Goal: Transaction & Acquisition: Download file/media

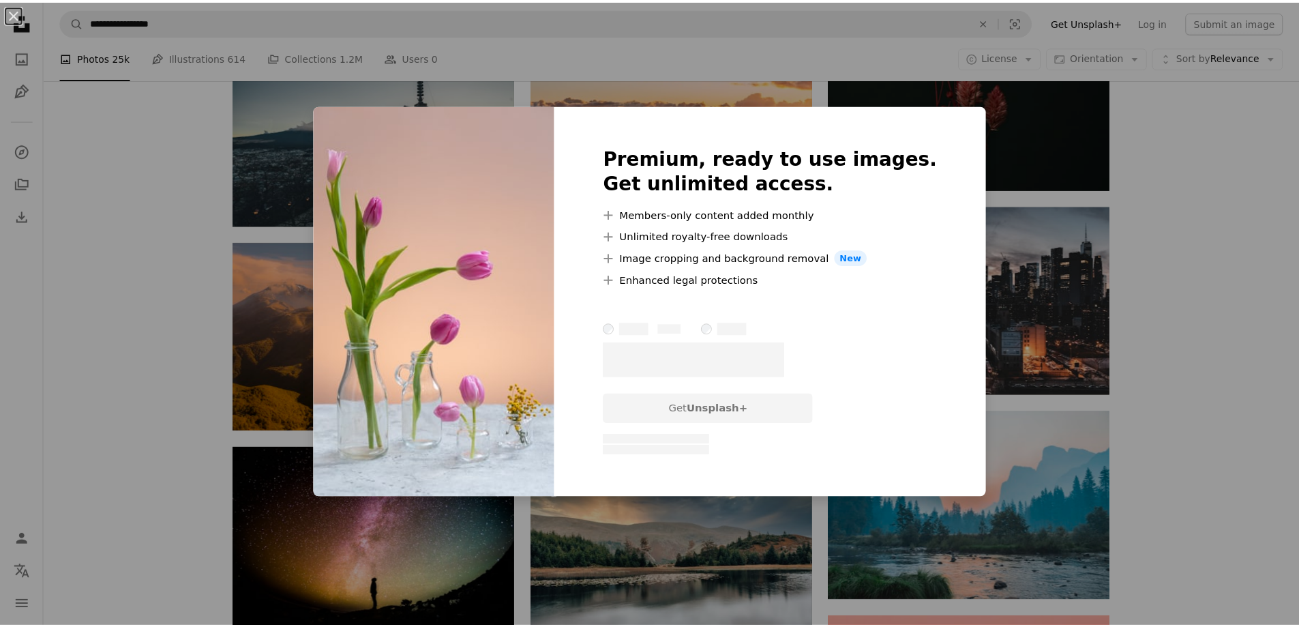
scroll to position [623, 0]
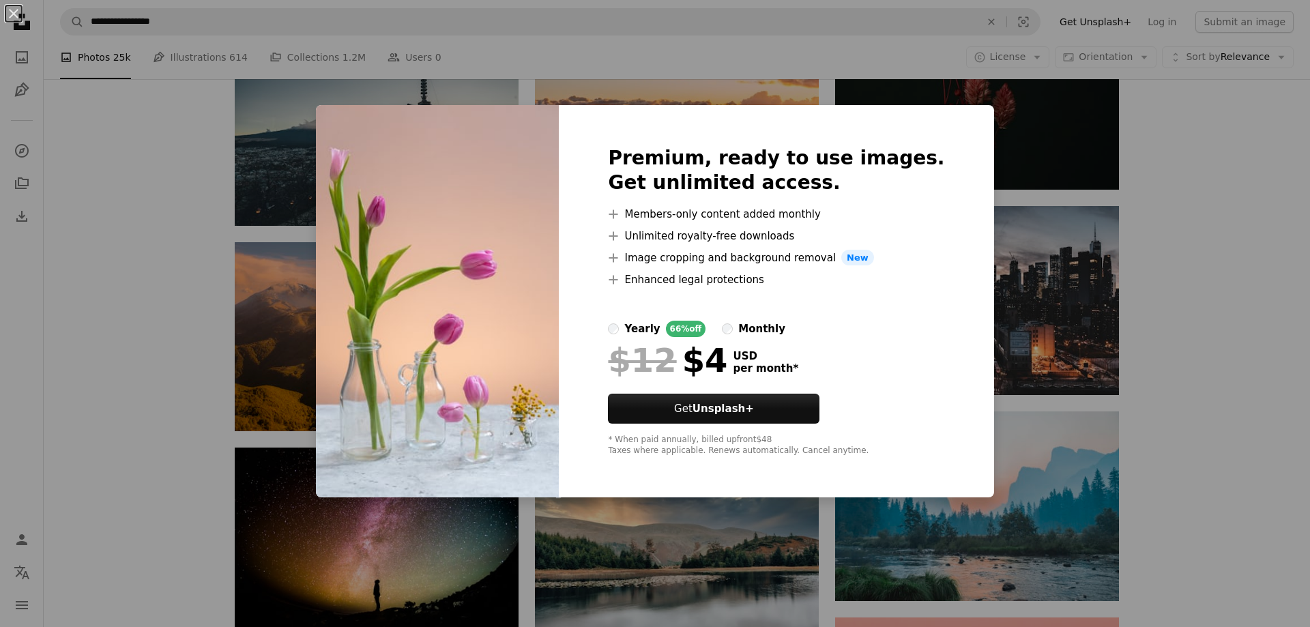
click at [1200, 371] on div "An X shape Premium, ready to use images. Get unlimited access. A plus sign Memb…" at bounding box center [655, 313] width 1310 height 627
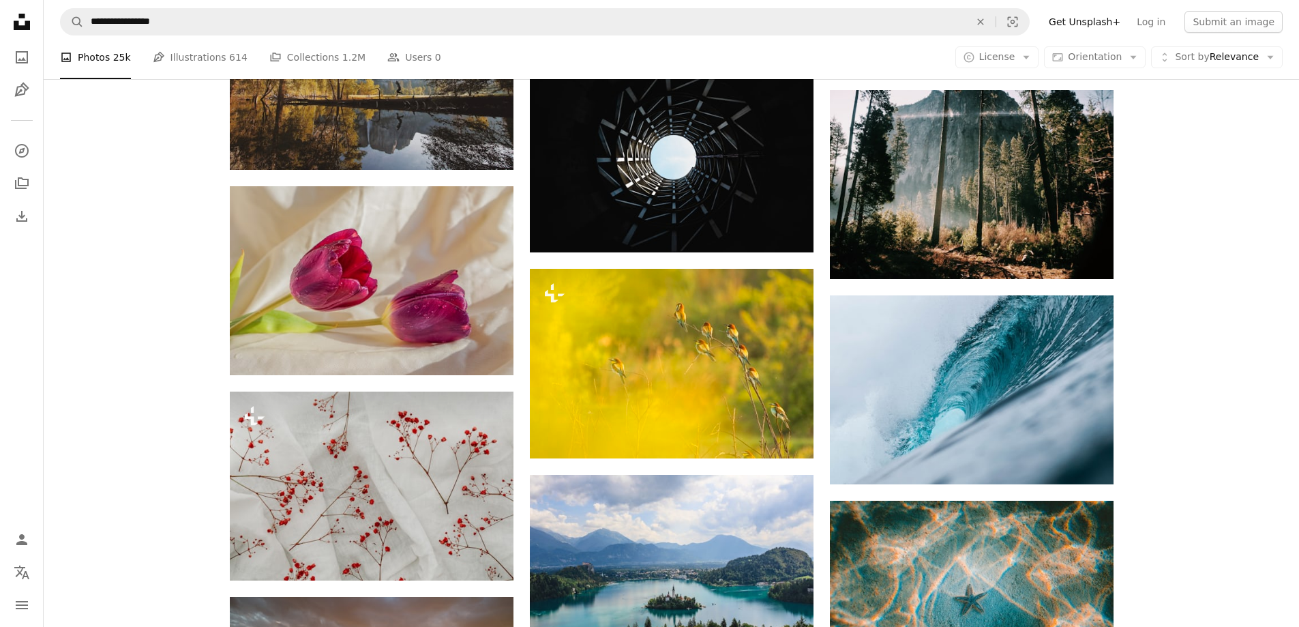
scroll to position [7921, 0]
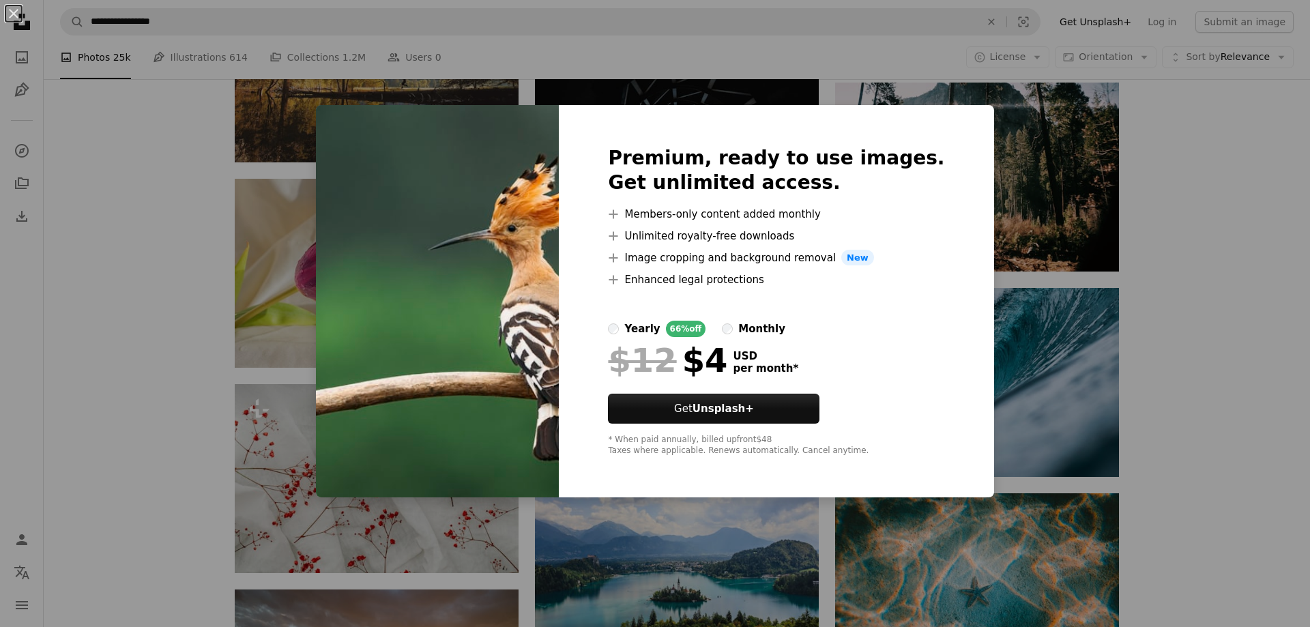
drag, startPoint x: 1185, startPoint y: 317, endPoint x: 1194, endPoint y: 336, distance: 21.4
click at [1185, 317] on div "An X shape Premium, ready to use images. Get unlimited access. A plus sign Memb…" at bounding box center [655, 313] width 1310 height 627
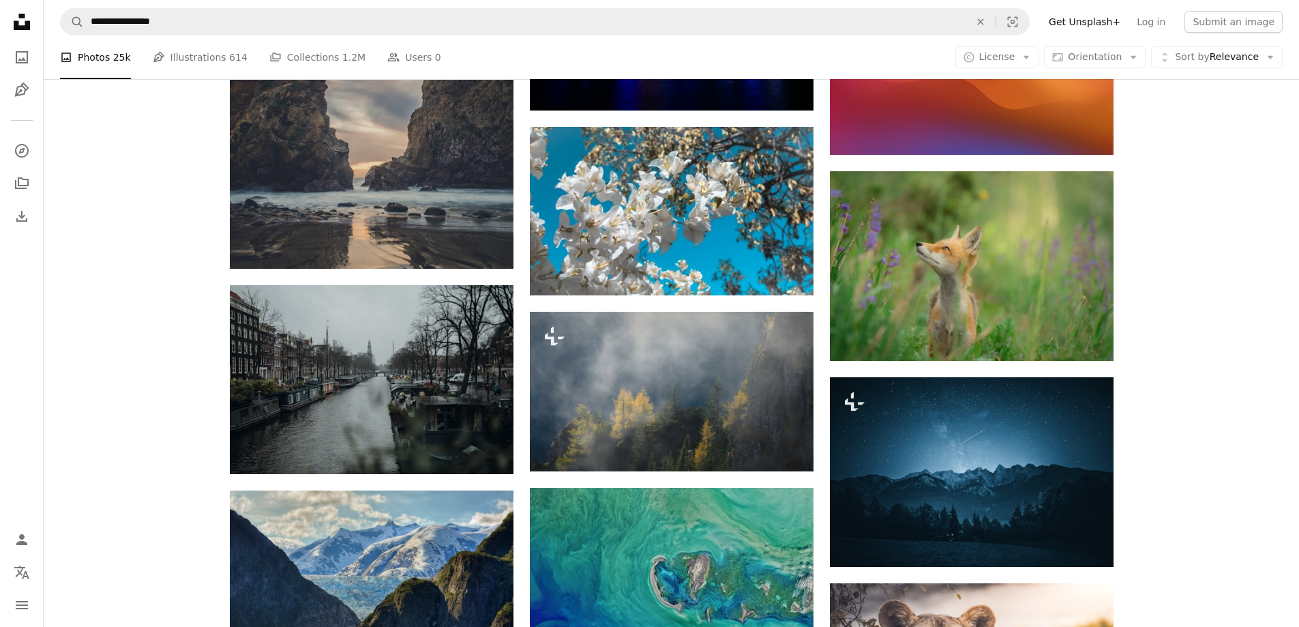
scroll to position [9354, 0]
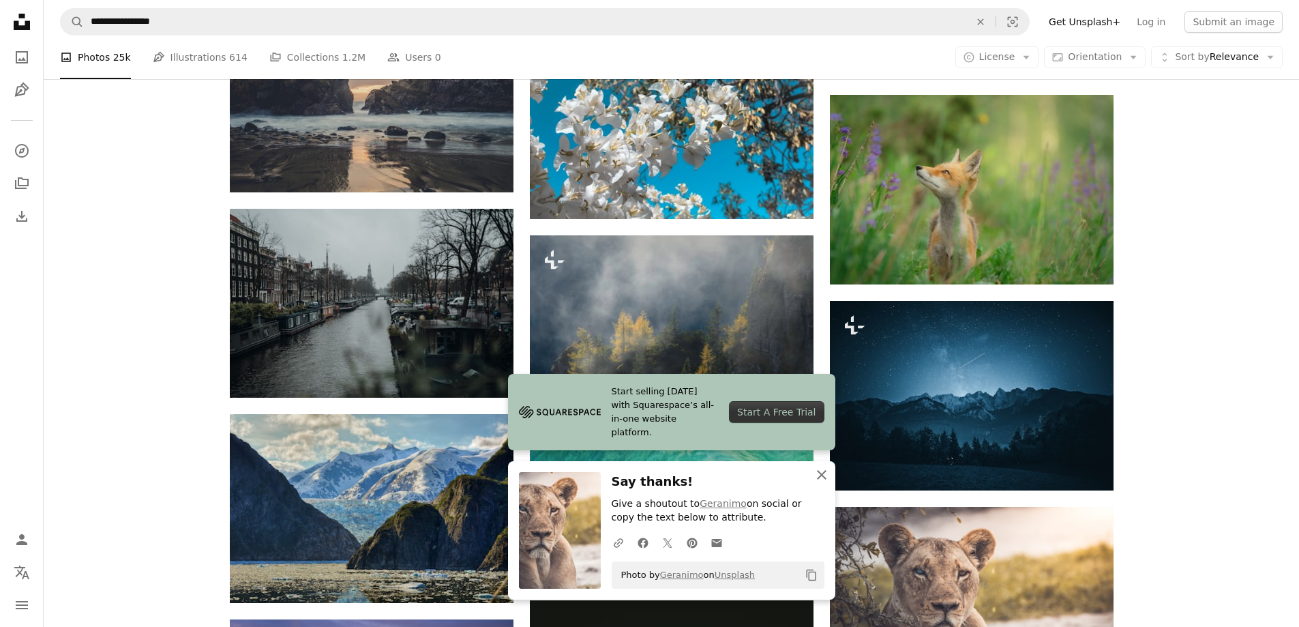
click at [823, 475] on icon "button" at bounding box center [822, 475] width 10 height 10
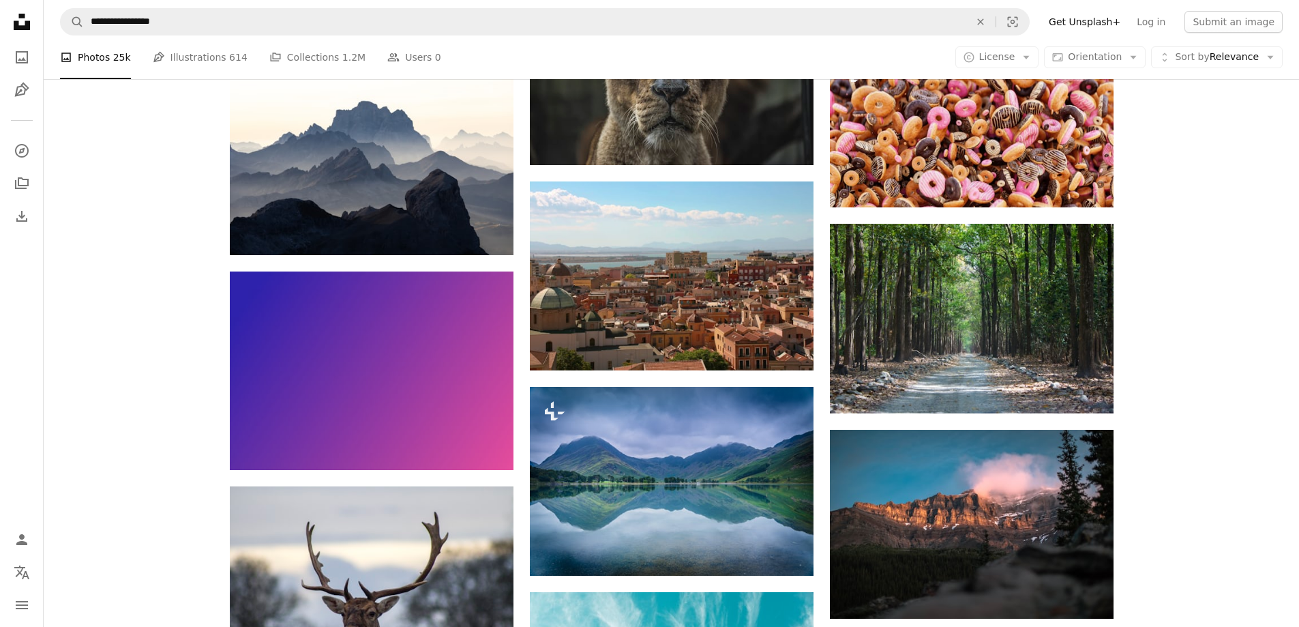
scroll to position [20541, 0]
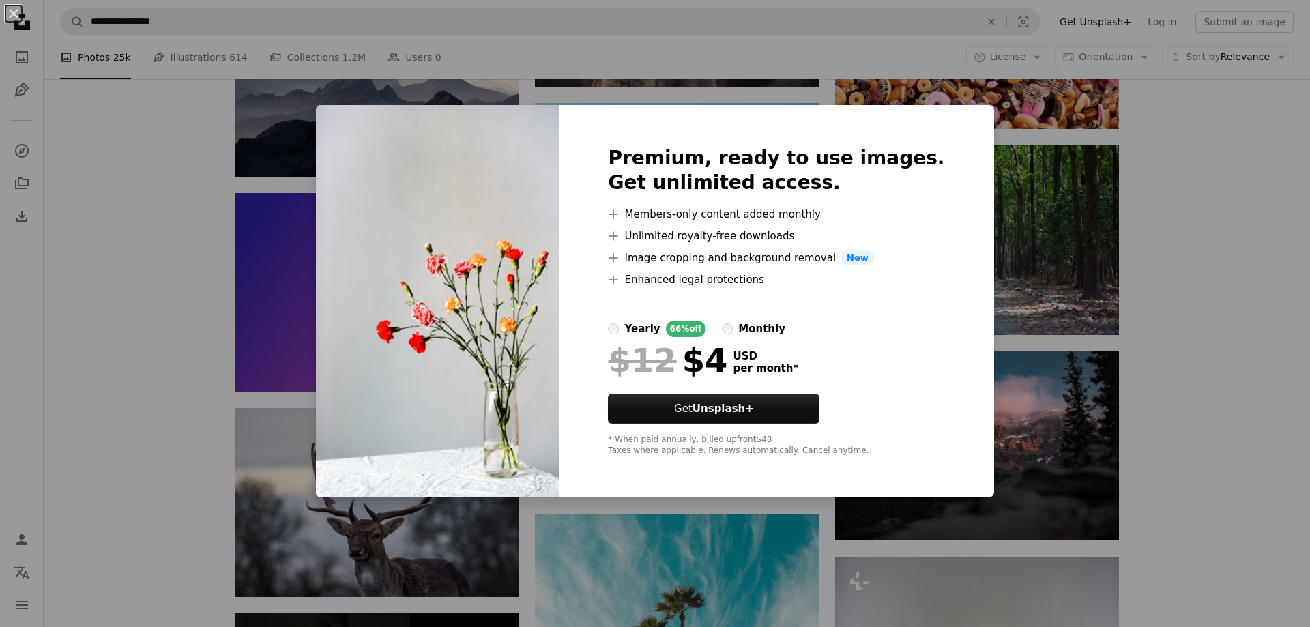
drag, startPoint x: 1207, startPoint y: 335, endPoint x: 1199, endPoint y: 349, distance: 15.9
click at [1207, 335] on div "An X shape Premium, ready to use images. Get unlimited access. A plus sign Memb…" at bounding box center [655, 313] width 1310 height 627
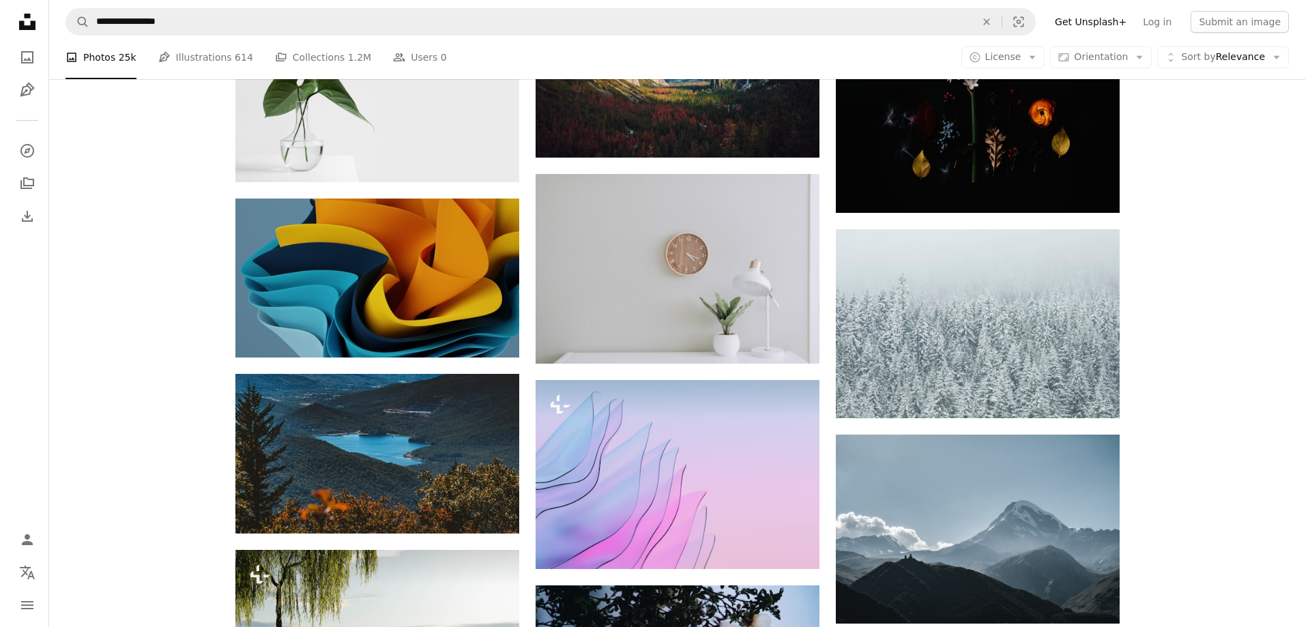
scroll to position [24020, 0]
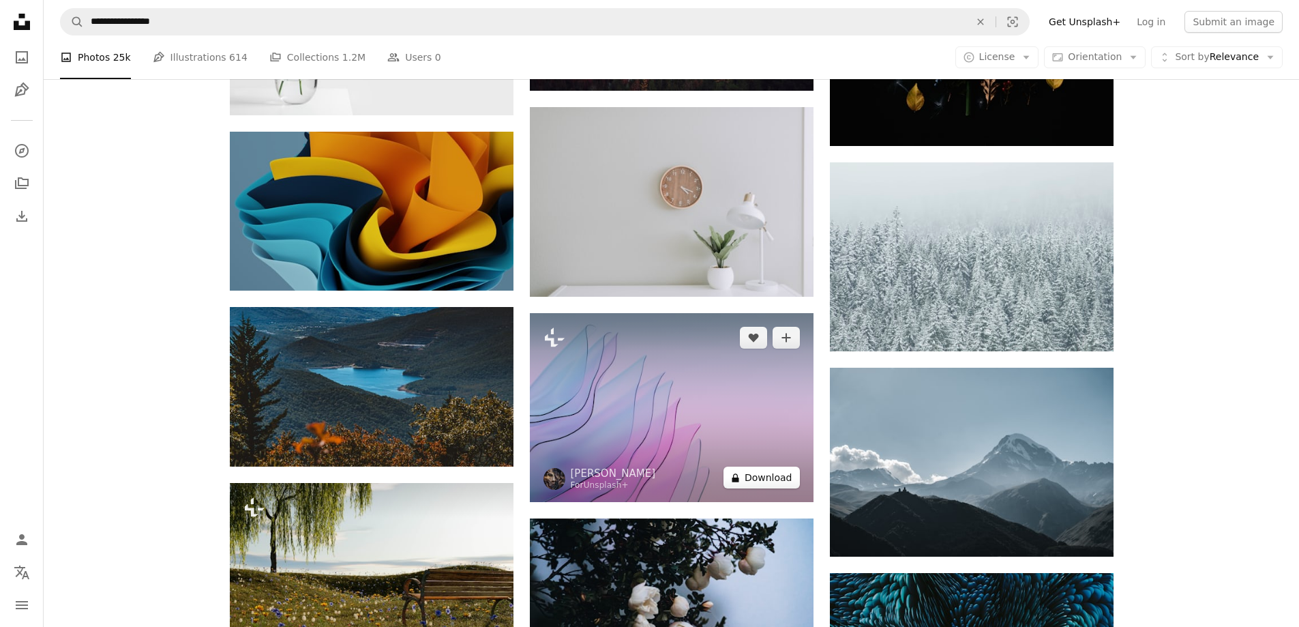
click at [773, 467] on button "A lock Download" at bounding box center [762, 478] width 76 height 22
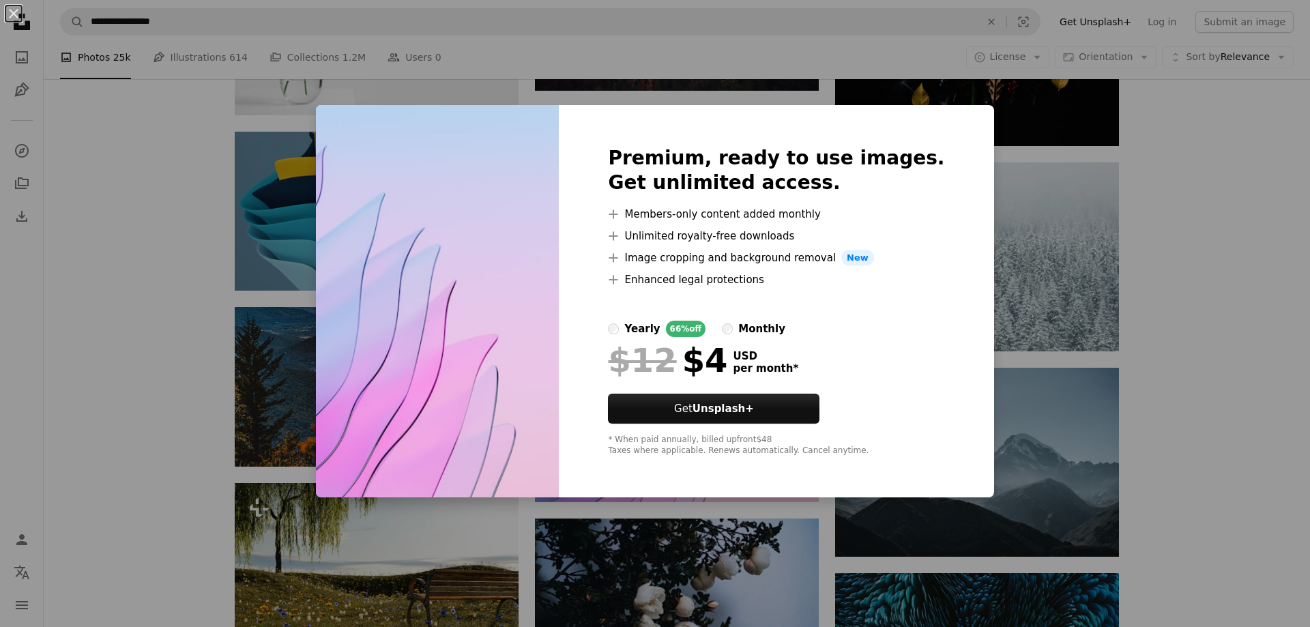
click at [1226, 316] on div "An X shape Premium, ready to use images. Get unlimited access. A plus sign Memb…" at bounding box center [655, 313] width 1310 height 627
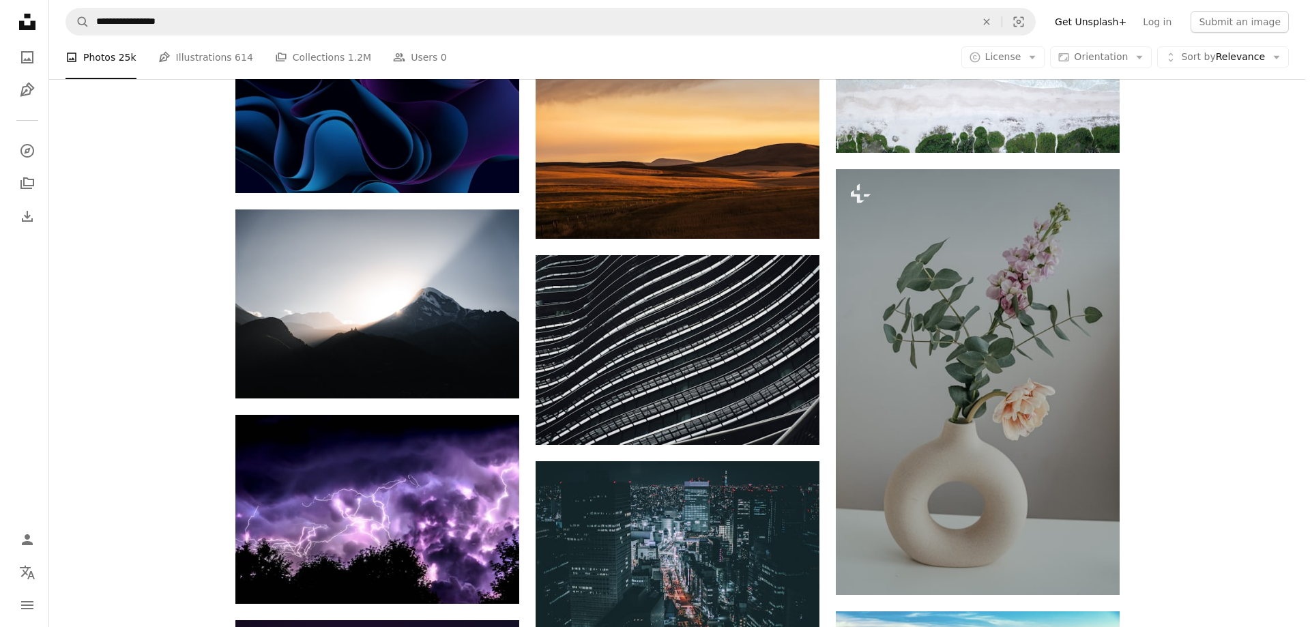
scroll to position [32069, 0]
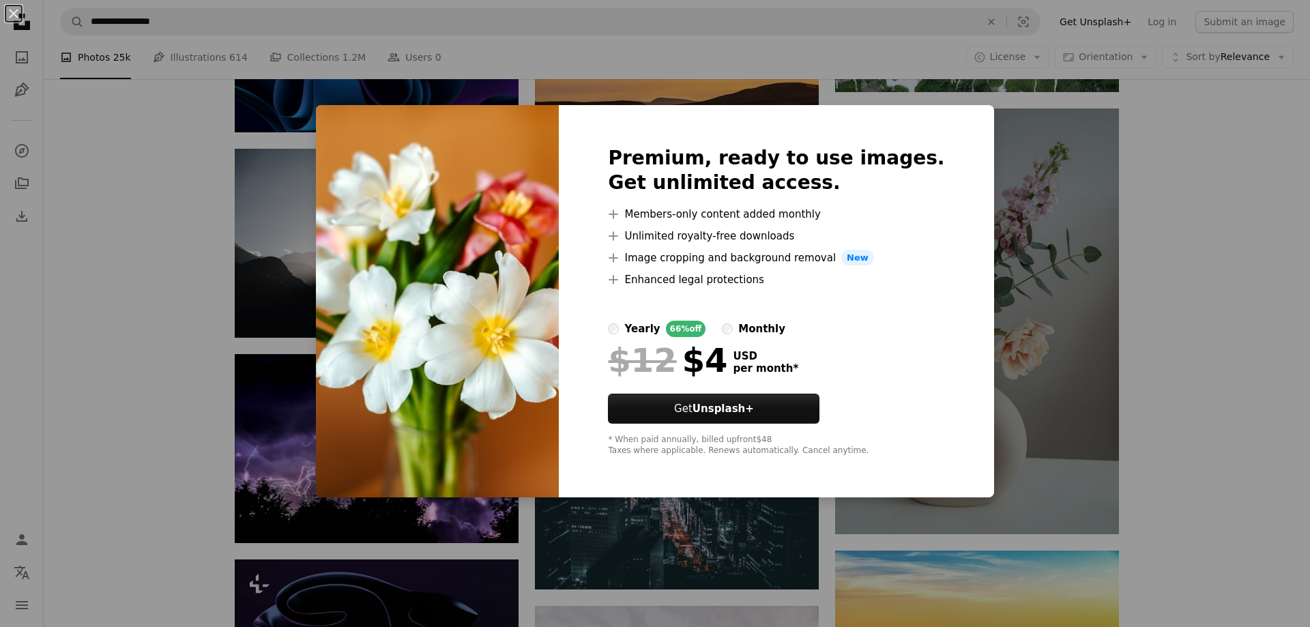
click at [1209, 349] on div "An X shape Premium, ready to use images. Get unlimited access. A plus sign Memb…" at bounding box center [655, 313] width 1310 height 627
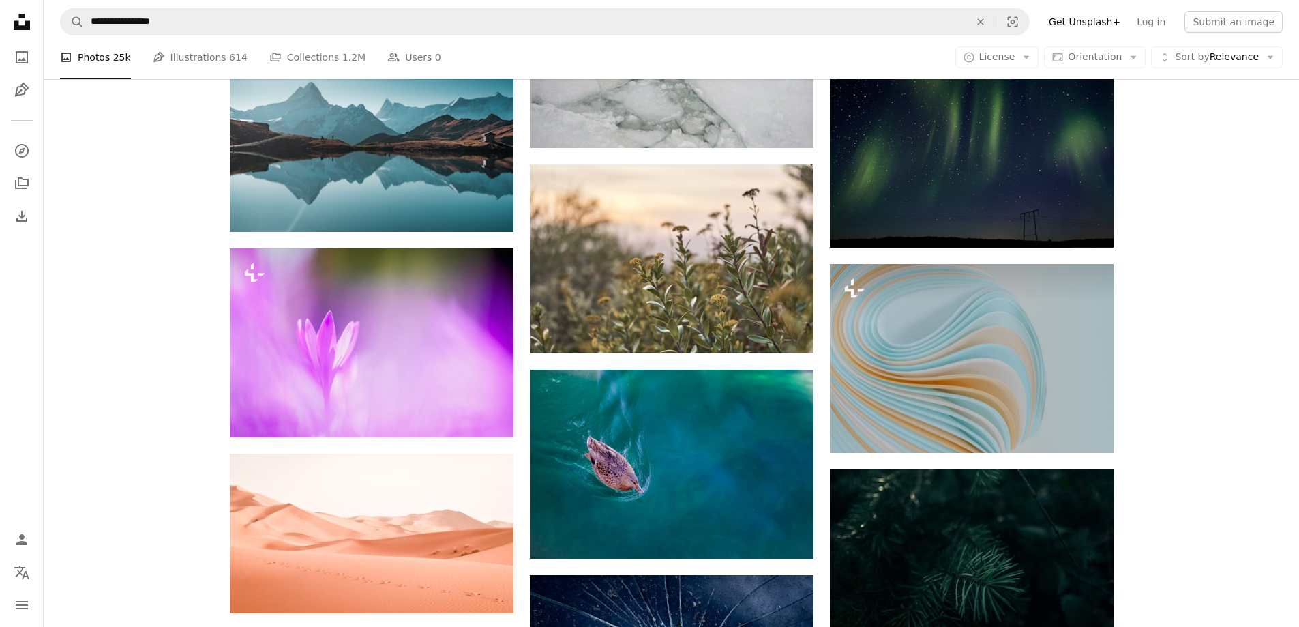
scroll to position [35684, 0]
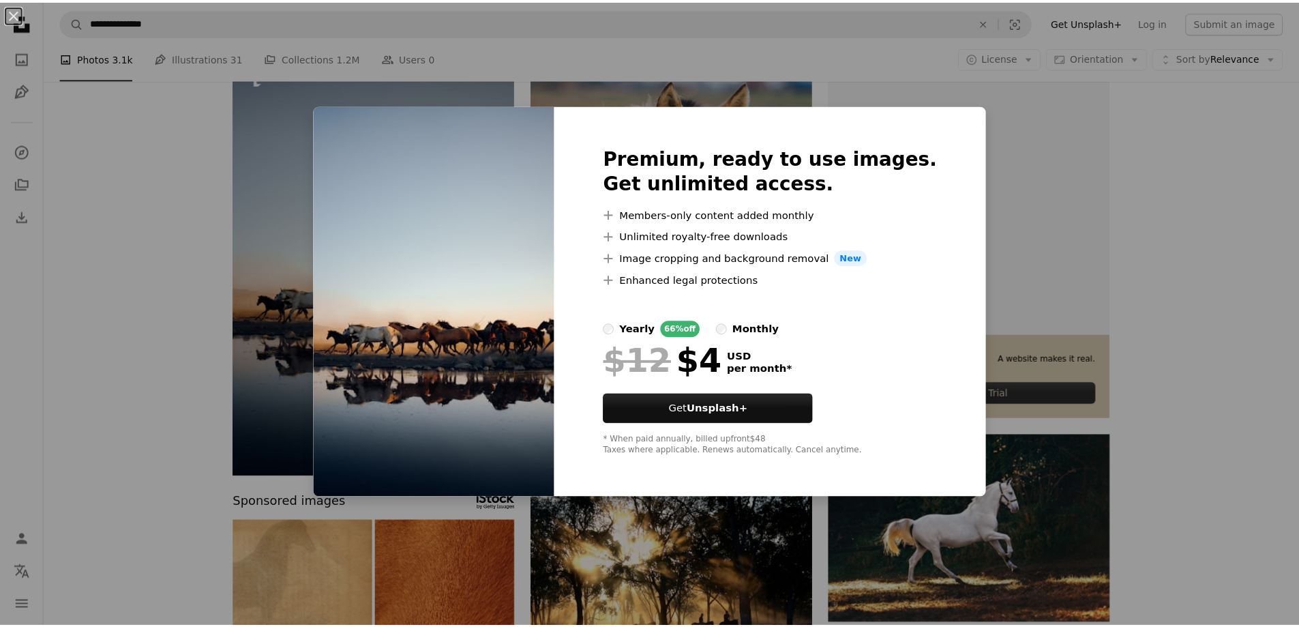
scroll to position [623, 0]
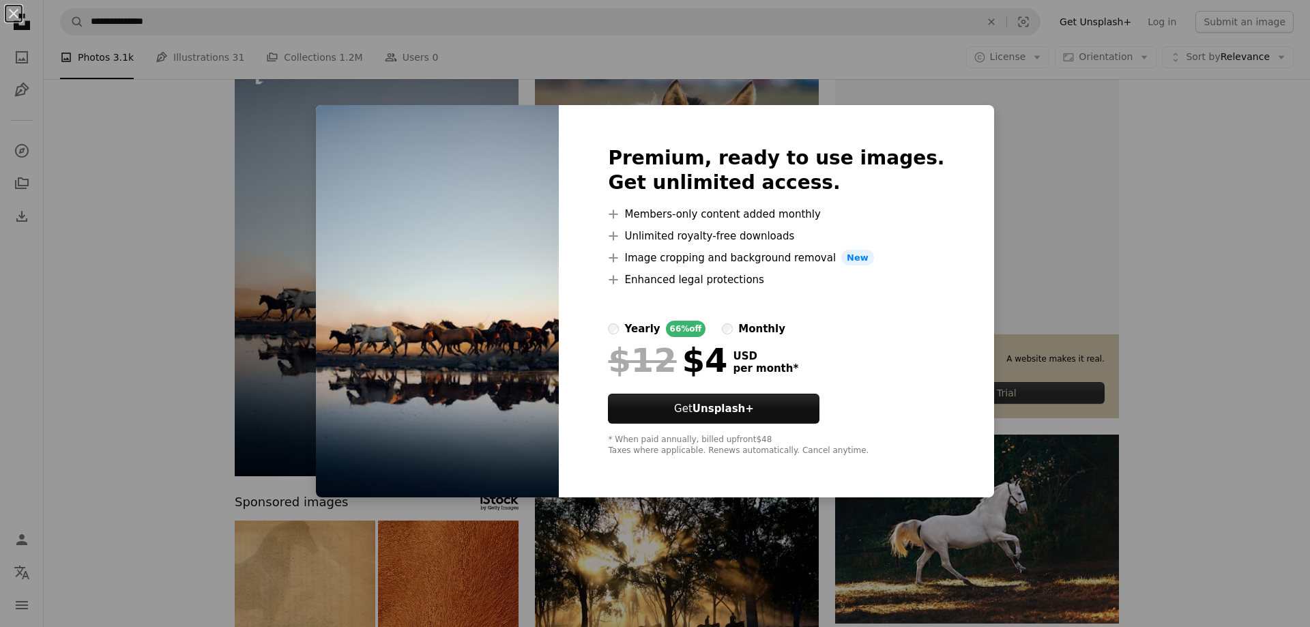
click at [1231, 370] on div "An X shape Premium, ready to use images. Get unlimited access. A plus sign Memb…" at bounding box center [655, 313] width 1310 height 627
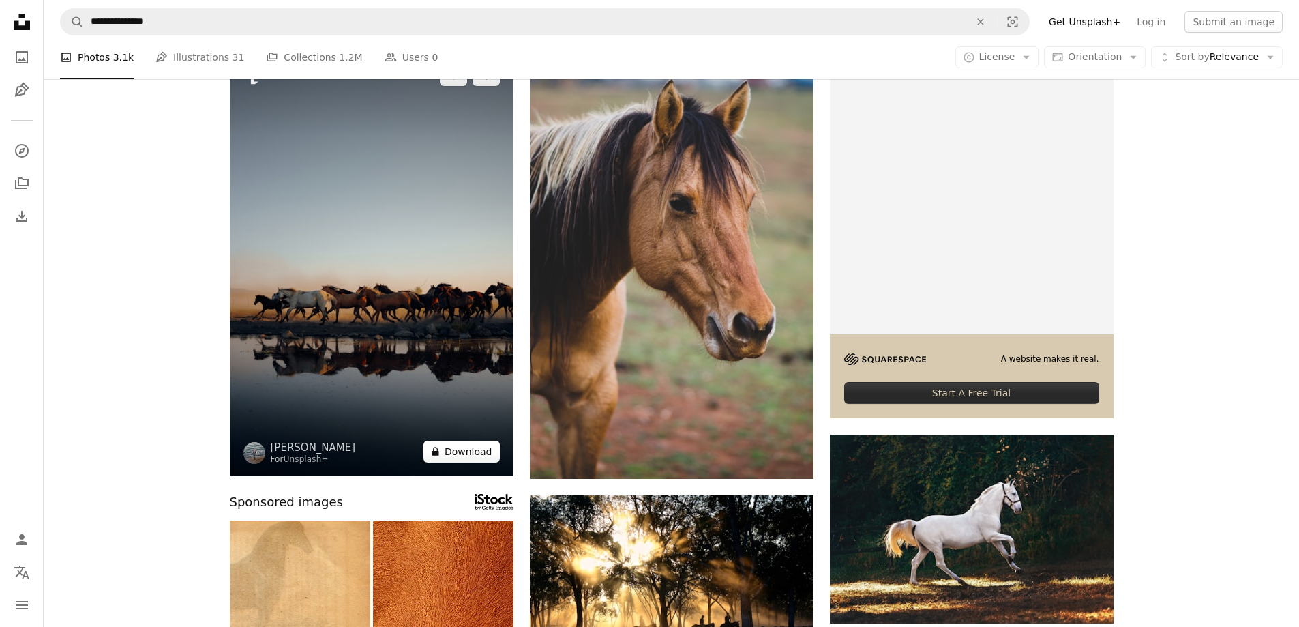
click at [461, 452] on button "A lock Download" at bounding box center [462, 452] width 76 height 22
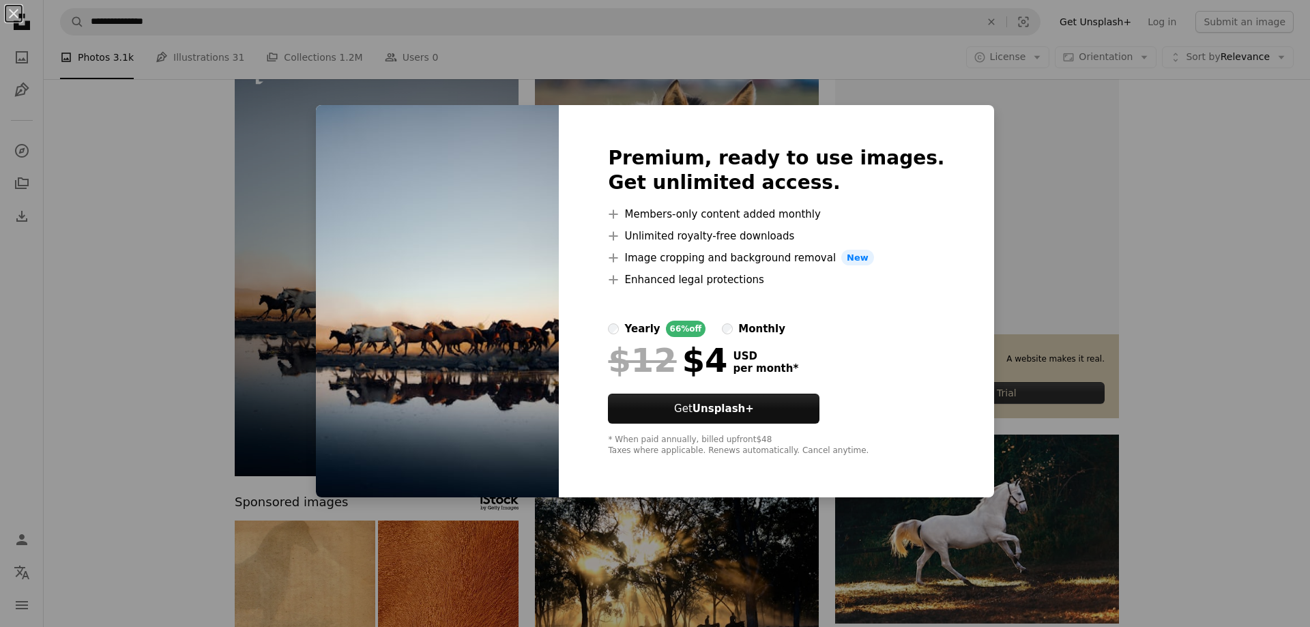
click at [1240, 403] on div "An X shape Premium, ready to use images. Get unlimited access. A plus sign Memb…" at bounding box center [655, 313] width 1310 height 627
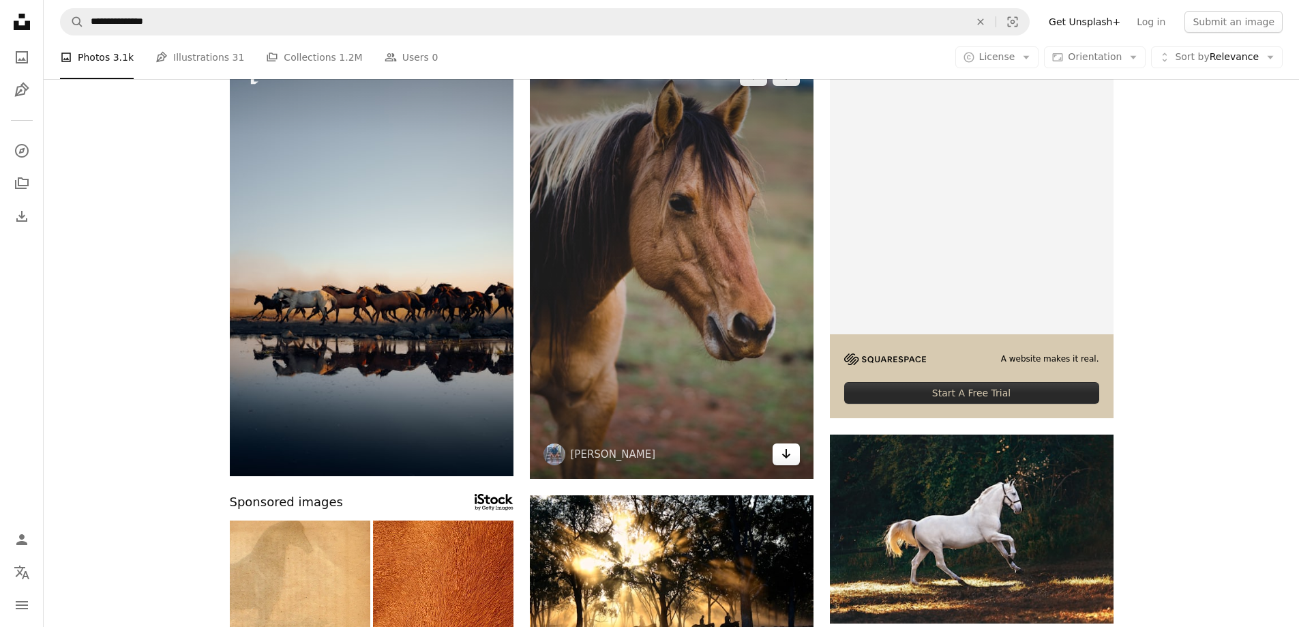
click at [786, 450] on icon "Download" at bounding box center [786, 454] width 9 height 10
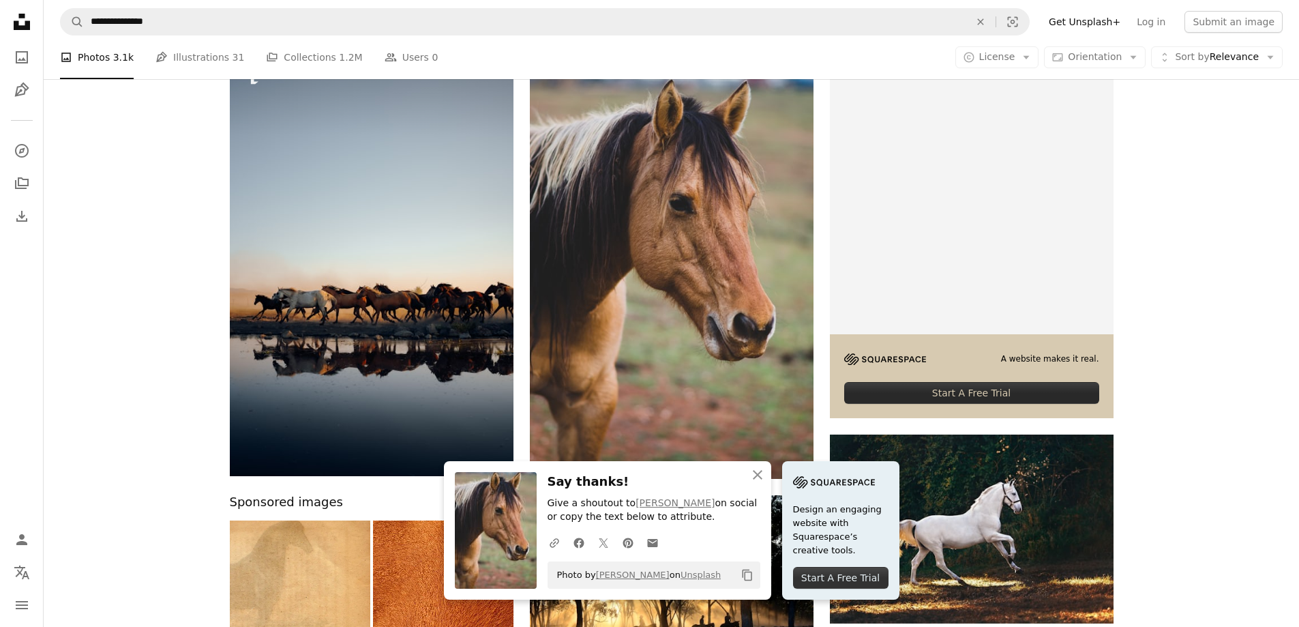
click at [761, 475] on icon "An X shape" at bounding box center [758, 475] width 16 height 16
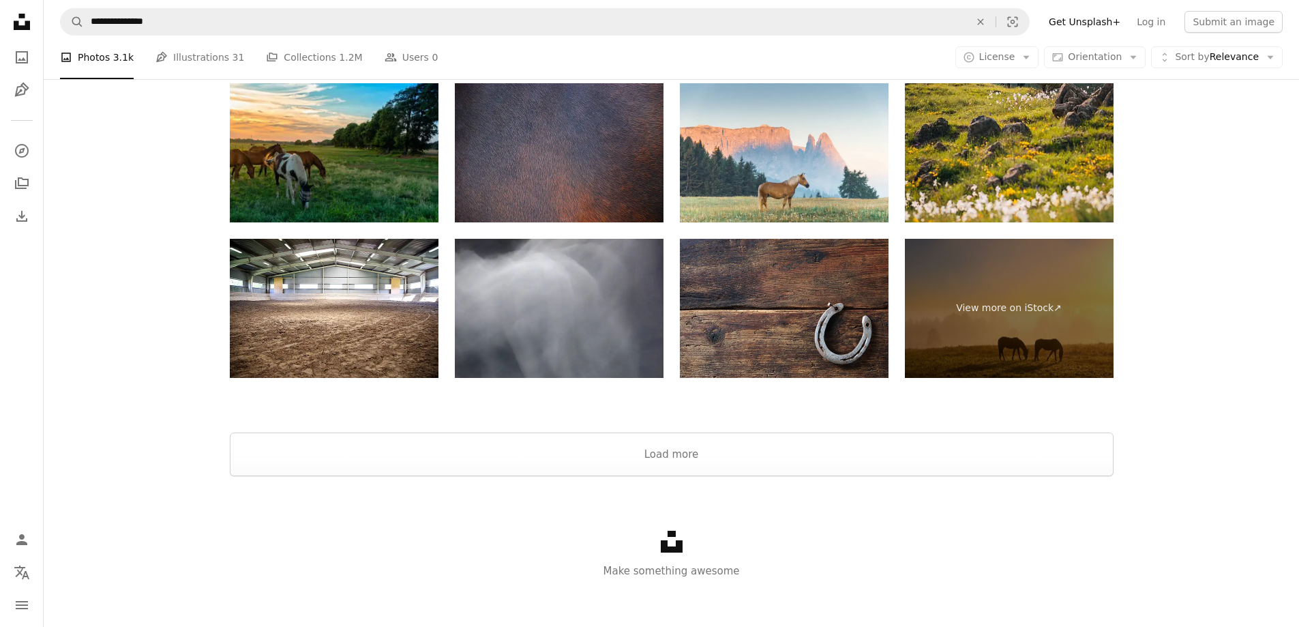
scroll to position [2544, 0]
